Goal: Task Accomplishment & Management: Complete application form

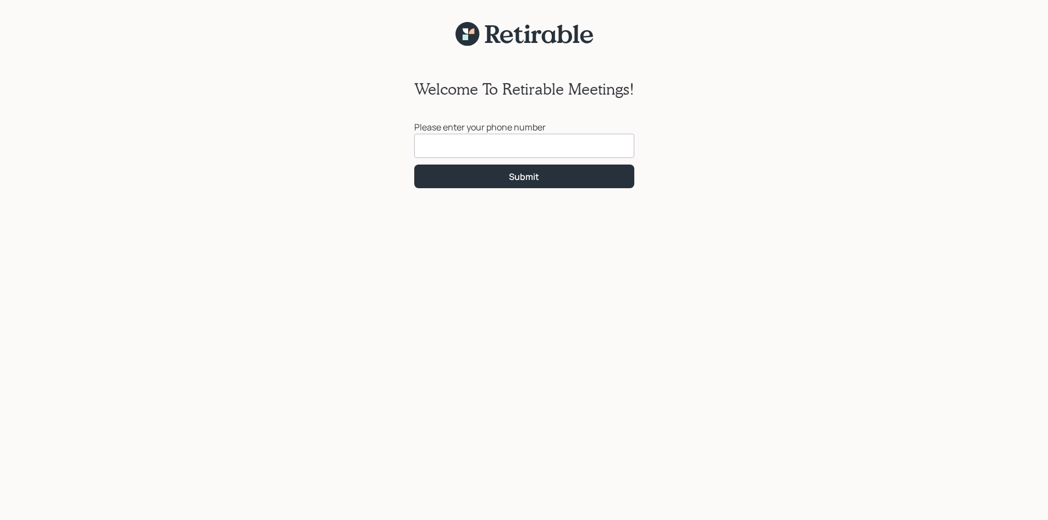
click at [445, 148] on input at bounding box center [524, 146] width 220 height 24
type input "[PHONE_NUMBER]"
click at [532, 179] on div "Submit" at bounding box center [524, 176] width 30 height 12
